Goal: Find contact information: Obtain details needed to contact an individual or organization

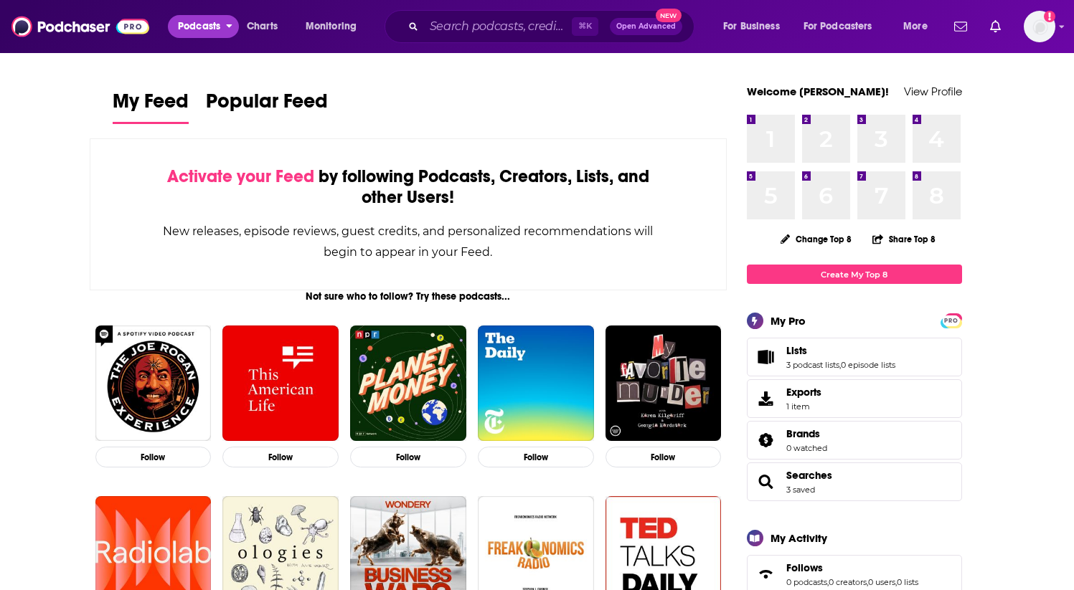
click at [188, 24] on span "Podcasts" at bounding box center [199, 27] width 42 height 20
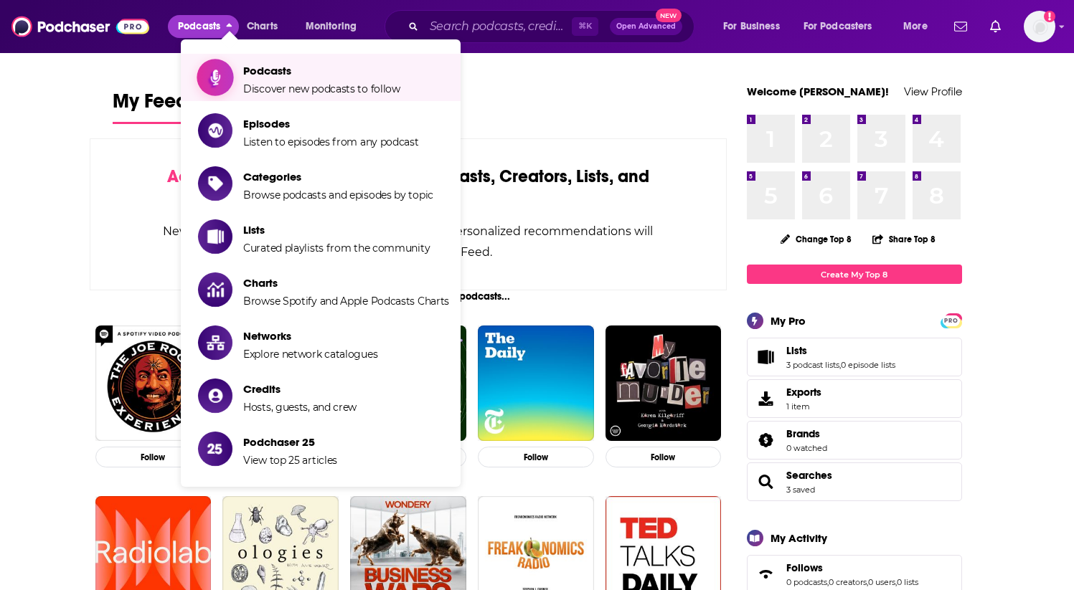
click at [276, 72] on span "Podcasts" at bounding box center [321, 71] width 157 height 14
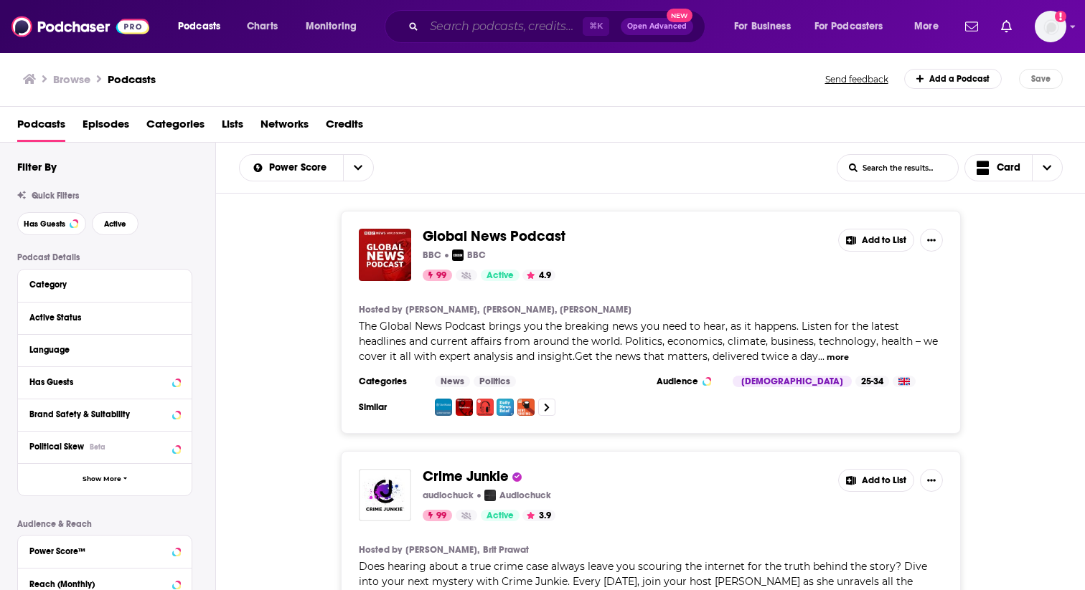
click at [469, 22] on input "Search podcasts, credits, & more..." at bounding box center [503, 26] width 159 height 23
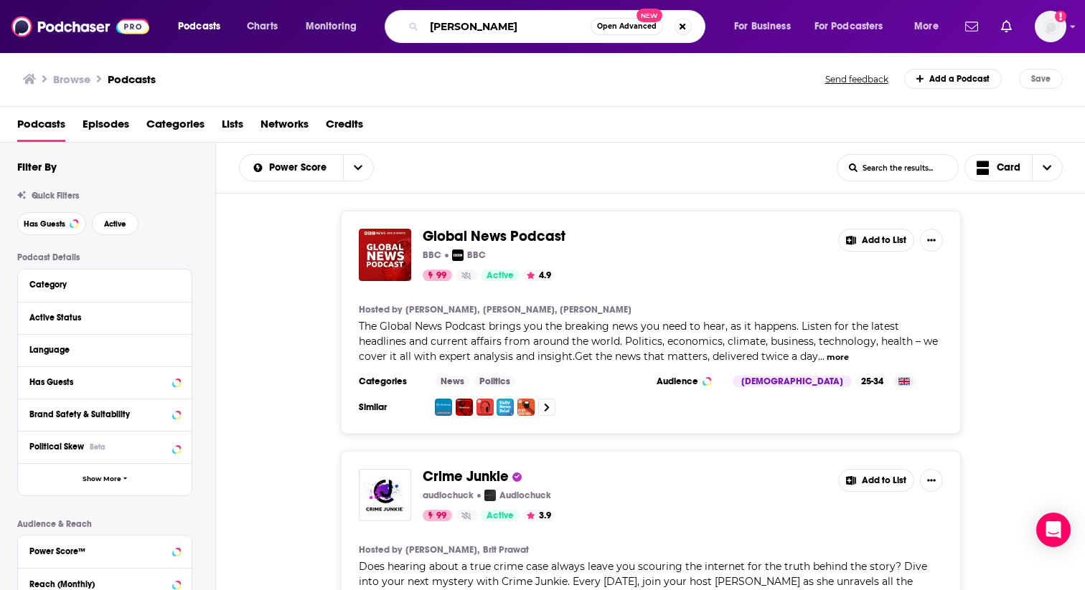
click at [429, 26] on input "[PERSON_NAME]" at bounding box center [507, 26] width 166 height 23
click at [495, 27] on input "the [PERSON_NAME]" at bounding box center [507, 26] width 166 height 23
type input "the [PERSON_NAME] podcast"
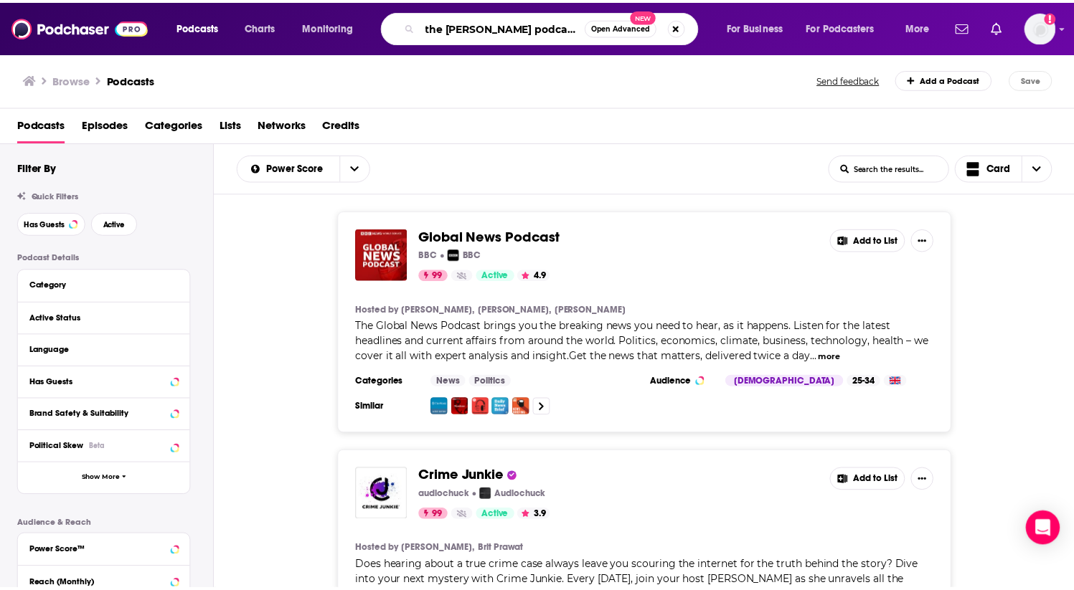
scroll to position [0, 34]
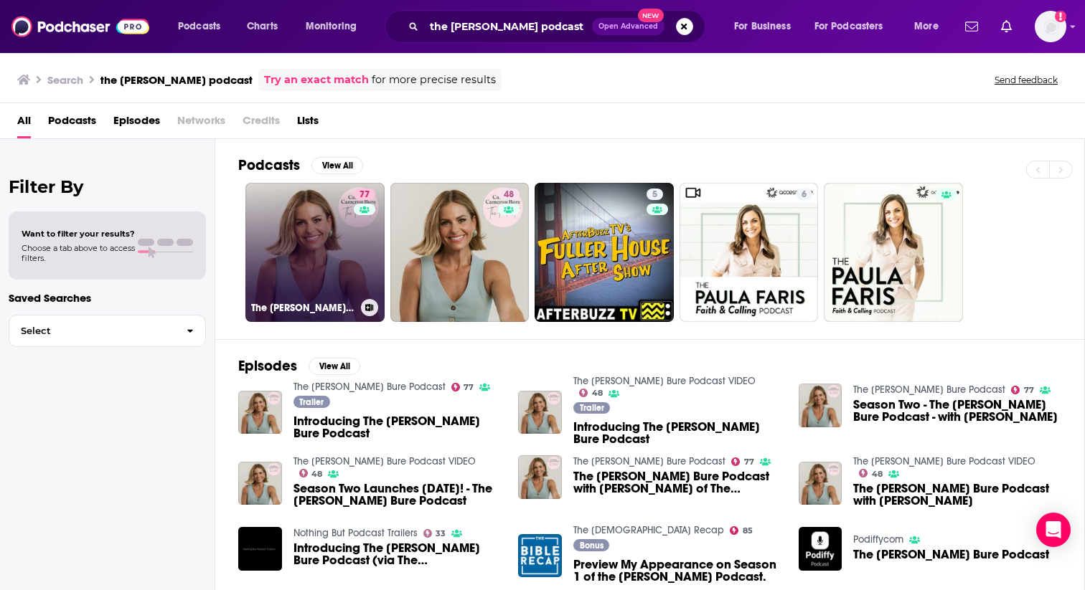
click at [325, 269] on link "77 The [PERSON_NAME] Bure Podcast" at bounding box center [314, 252] width 139 height 139
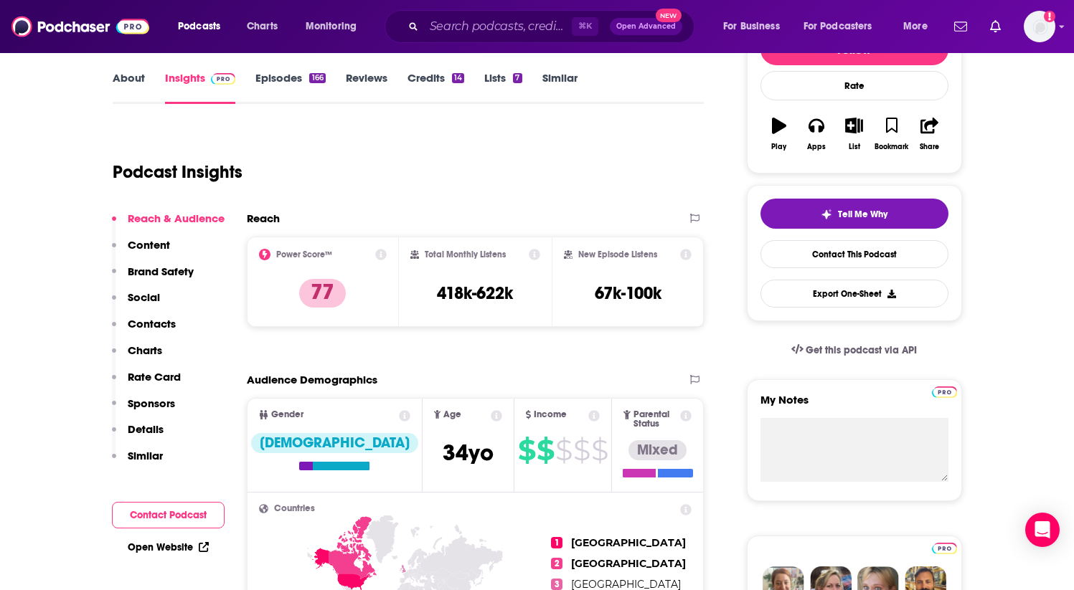
scroll to position [216, 0]
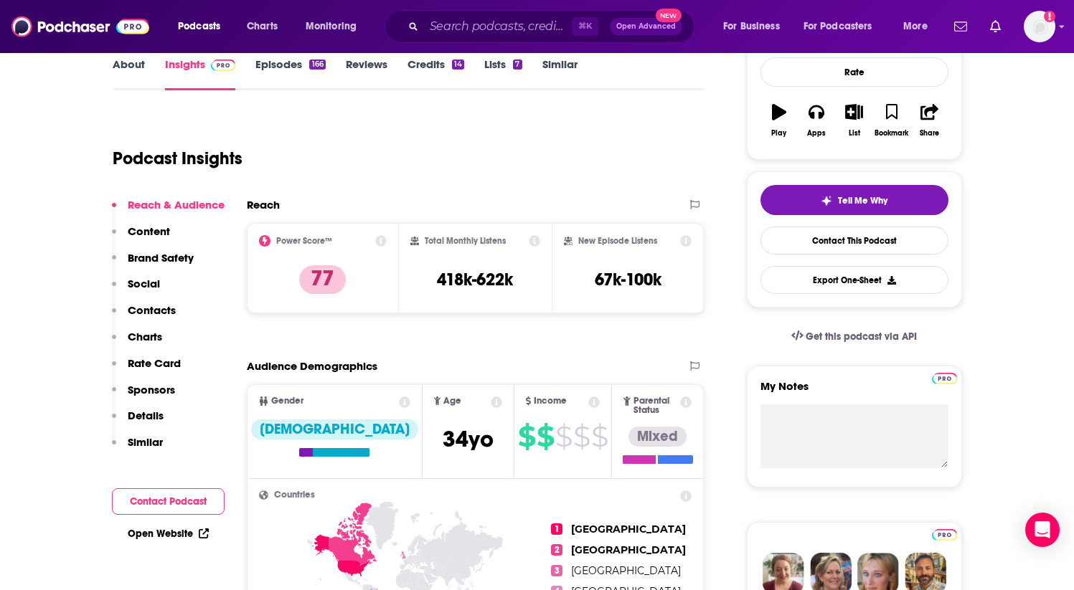
click at [133, 311] on p "Contacts" at bounding box center [152, 310] width 48 height 14
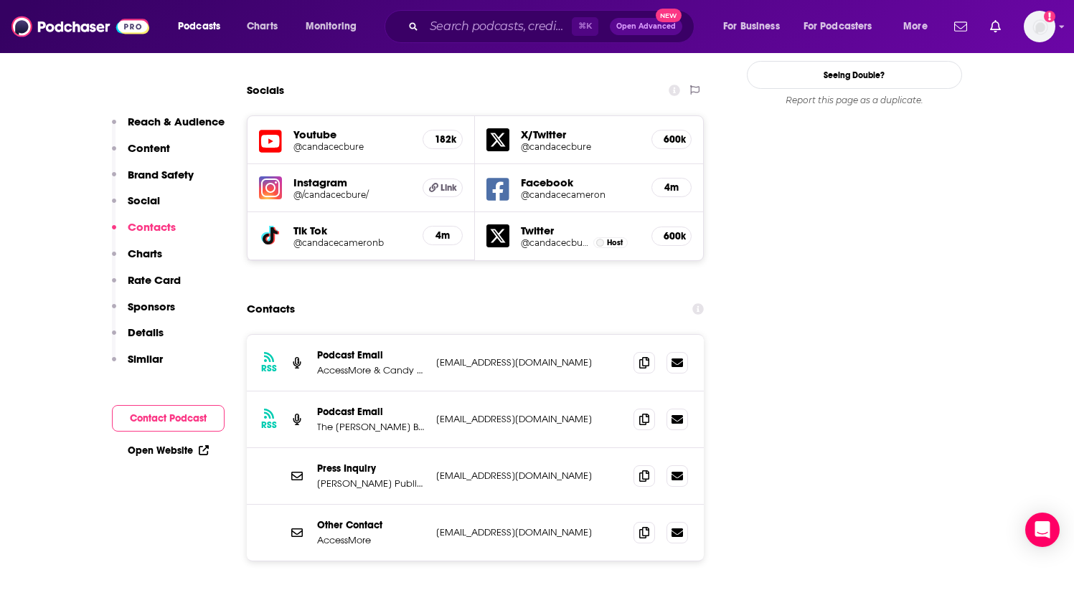
scroll to position [1657, 0]
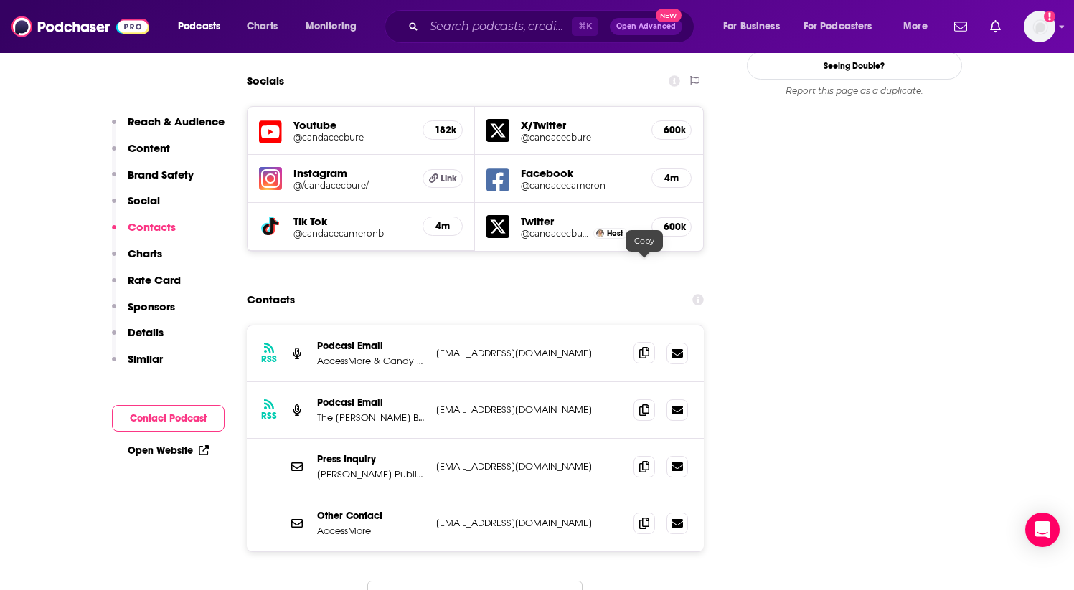
click at [650, 342] on span at bounding box center [645, 353] width 22 height 22
click at [644, 404] on icon at bounding box center [644, 409] width 10 height 11
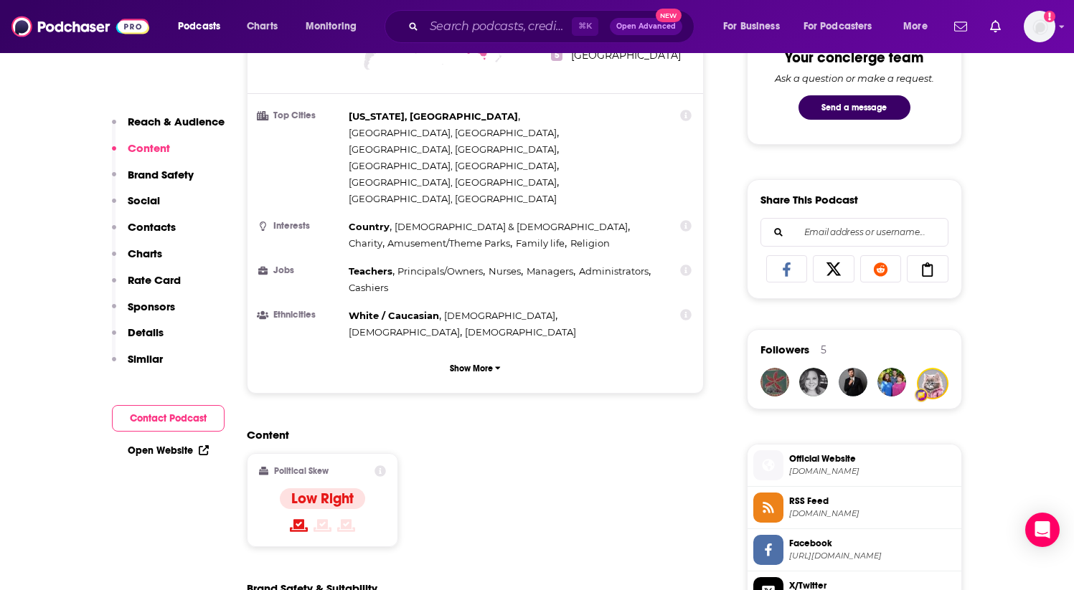
scroll to position [0, 0]
